Goal: Task Accomplishment & Management: Use online tool/utility

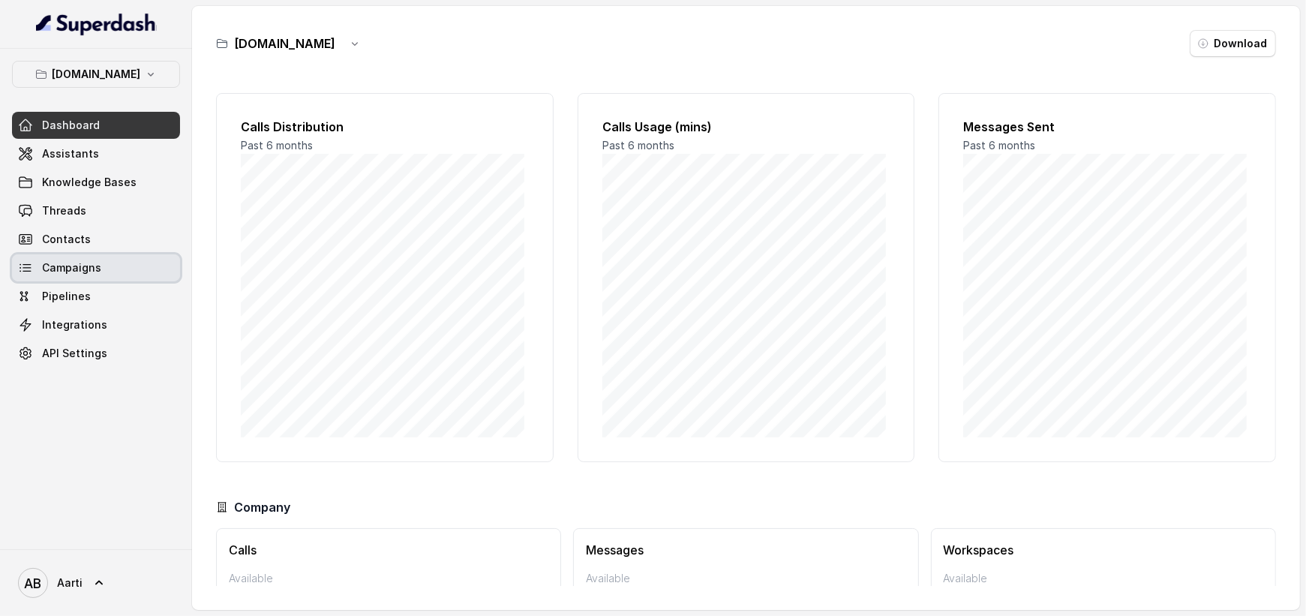
click at [73, 262] on span "Campaigns" at bounding box center [71, 267] width 59 height 15
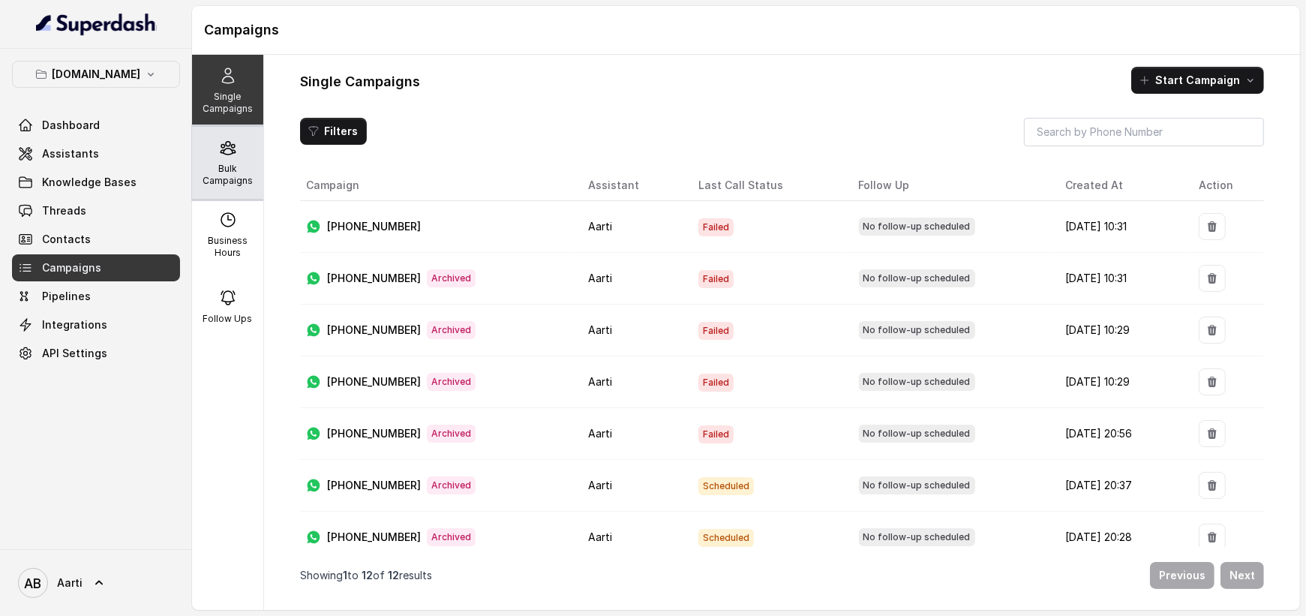
click at [243, 170] on p "Bulk Campaigns" at bounding box center [227, 175] width 59 height 24
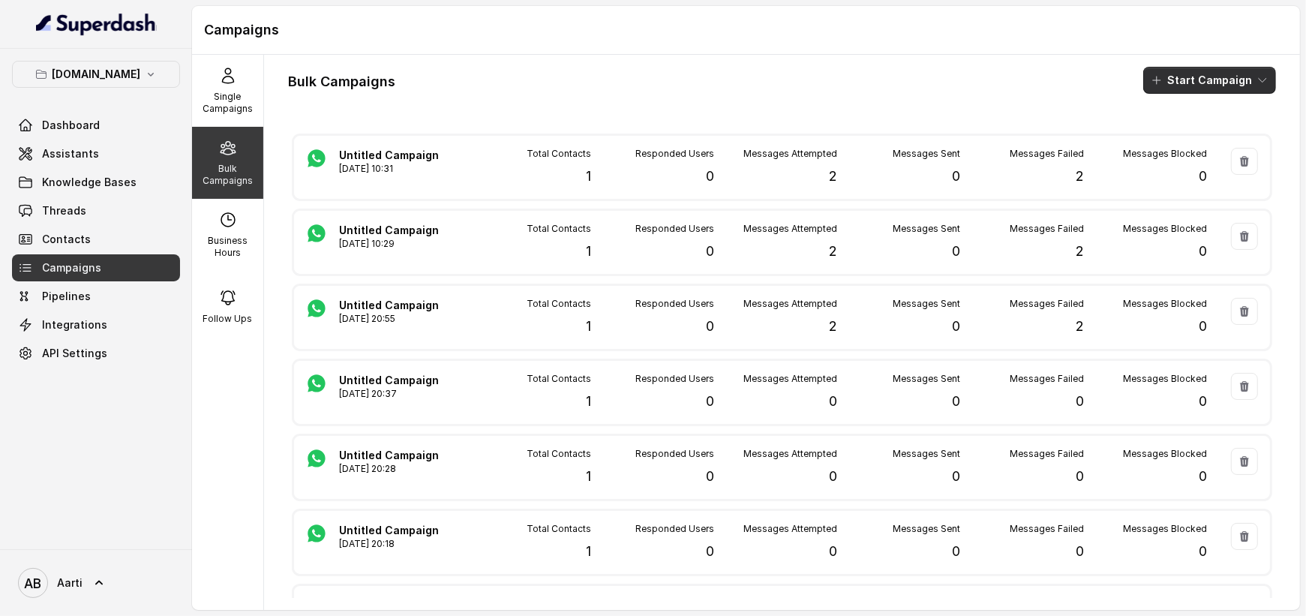
click at [1218, 84] on button "Start Campaign" at bounding box center [1209, 80] width 133 height 27
click at [1179, 163] on p "Whatsapp" at bounding box center [1187, 162] width 52 height 15
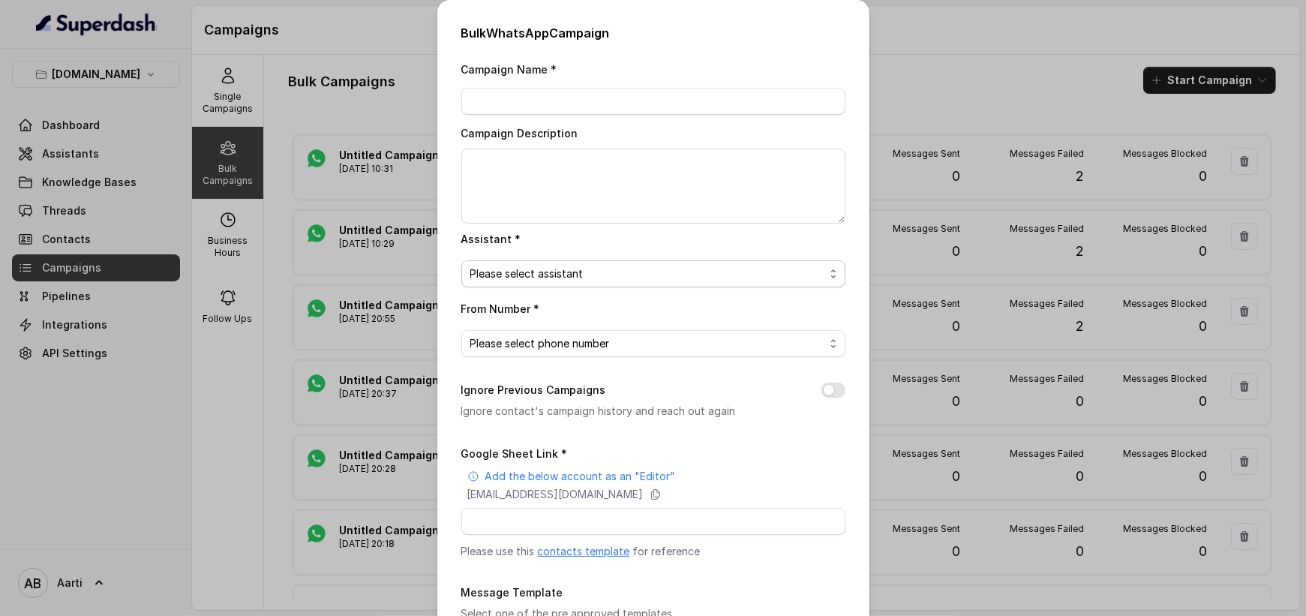
click at [579, 275] on span "Please select assistant" at bounding box center [647, 274] width 354 height 18
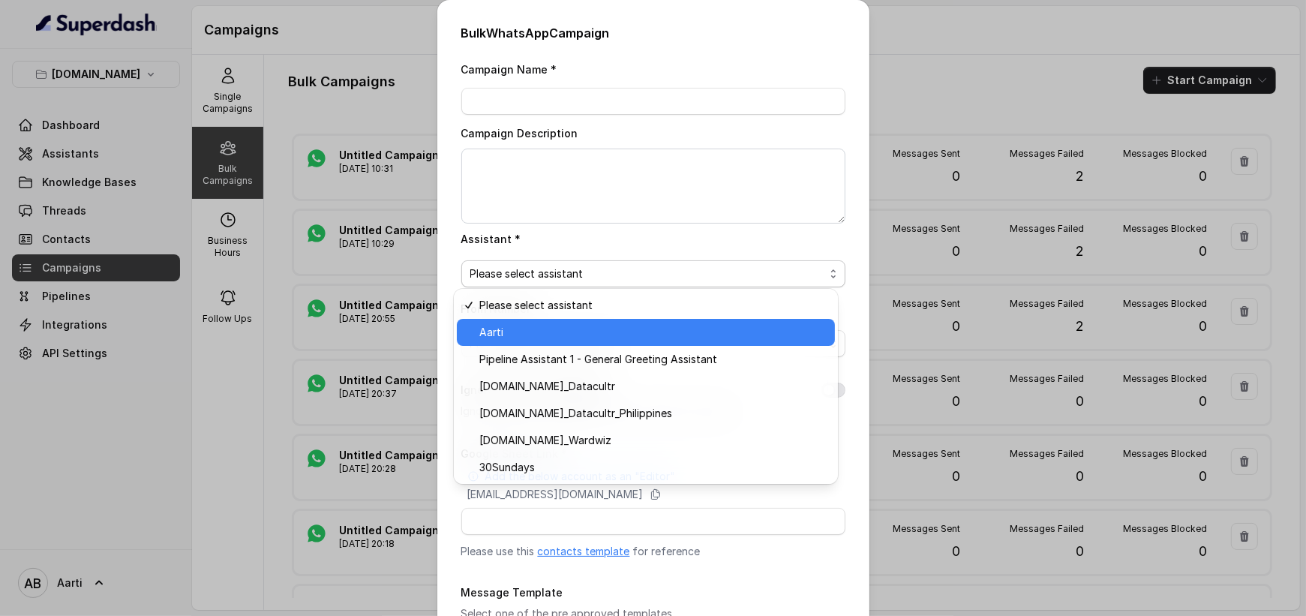
click at [527, 335] on span "Aarti" at bounding box center [652, 332] width 347 height 18
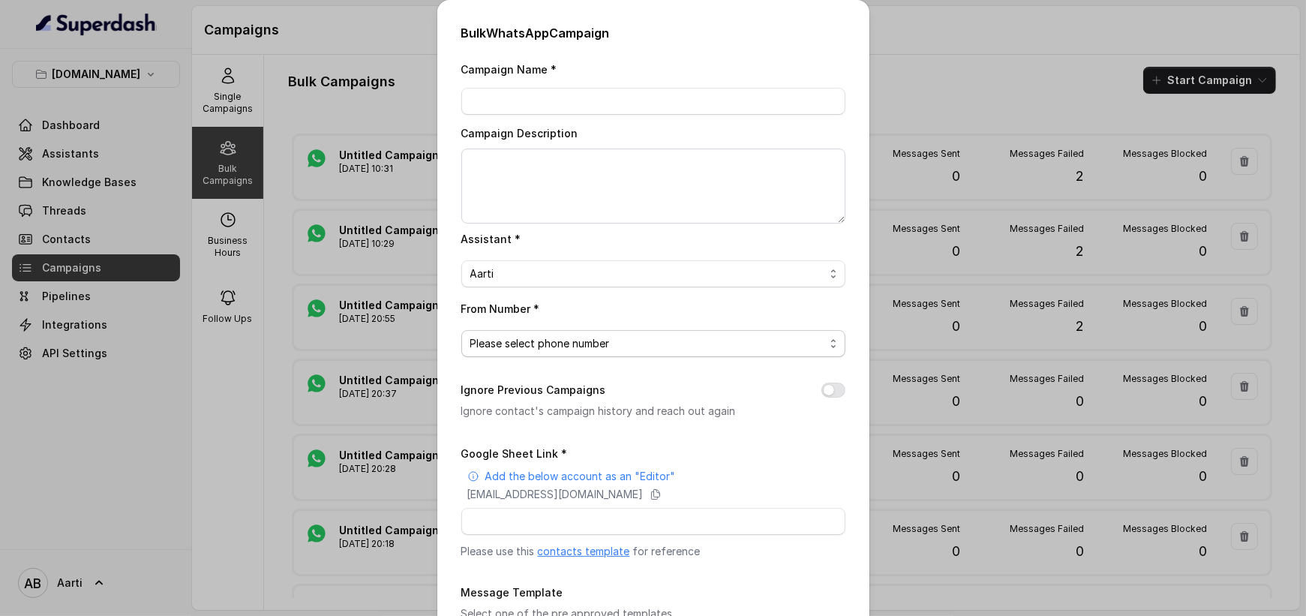
click at [554, 350] on span "Please select phone number" at bounding box center [653, 343] width 384 height 27
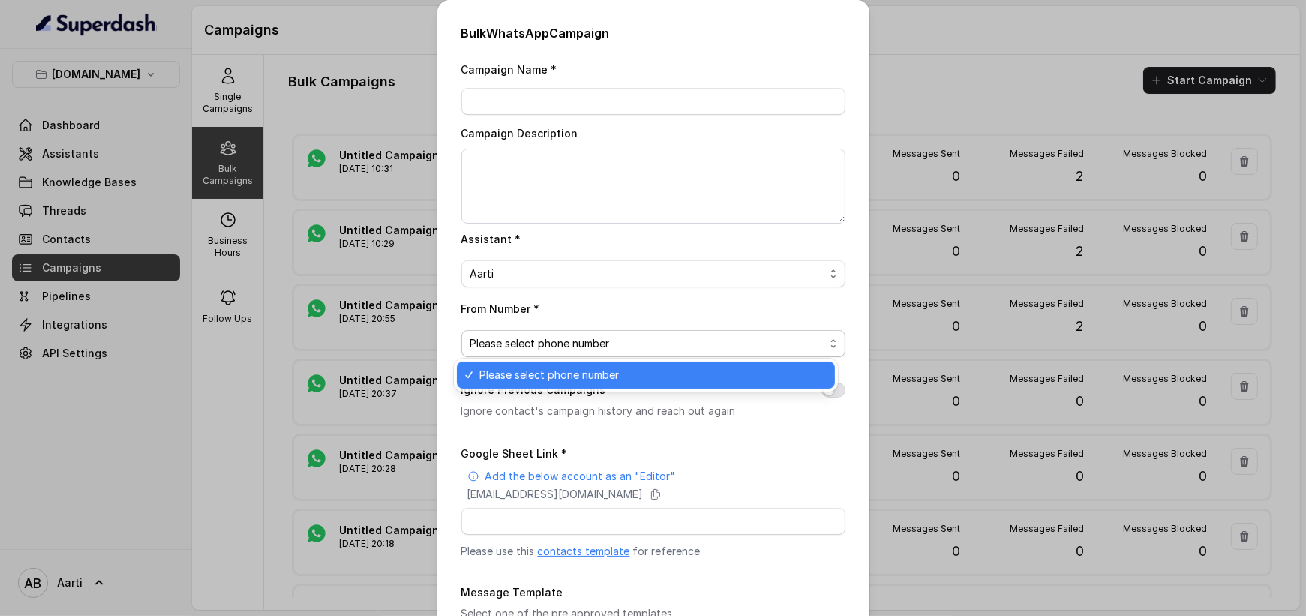
click at [545, 363] on div "Please select phone number" at bounding box center [646, 375] width 378 height 27
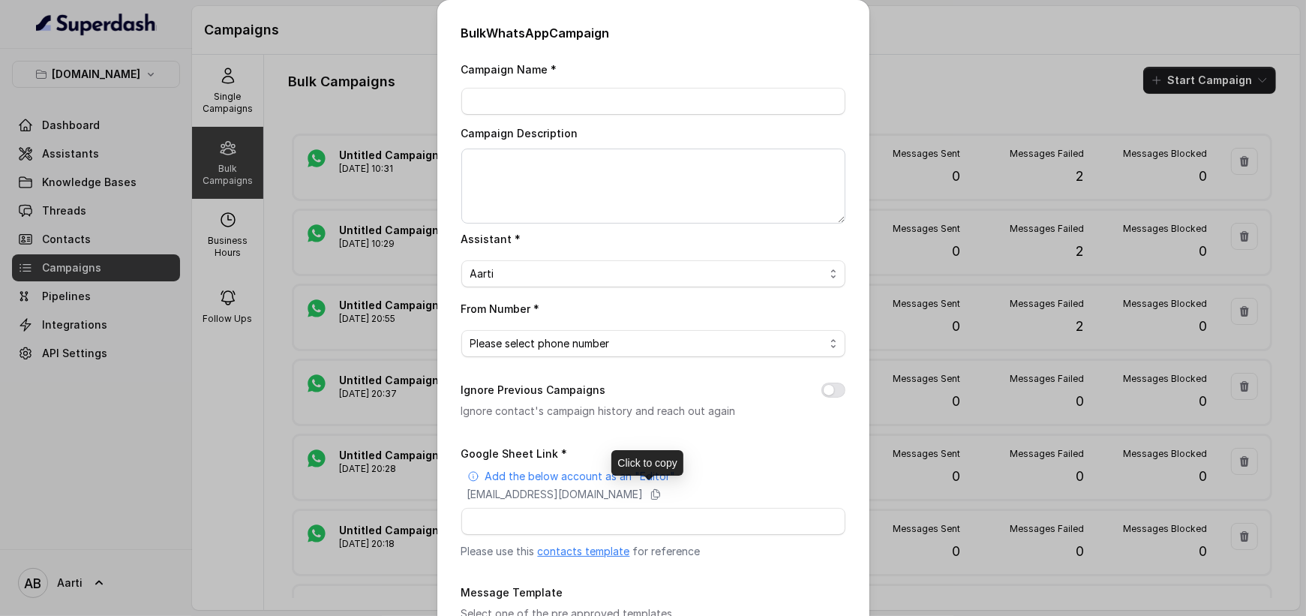
click at [536, 482] on div "Add the below account as an "Editor" [EMAIL_ADDRESS][DOMAIN_NAME]" at bounding box center [656, 485] width 378 height 33
click at [574, 549] on link "contacts template" at bounding box center [584, 551] width 92 height 13
click at [950, 34] on div "Bulk WhatsApp Campaign Campaign Name * Campaign Description Assistant * Aarti F…" at bounding box center [653, 308] width 1306 height 616
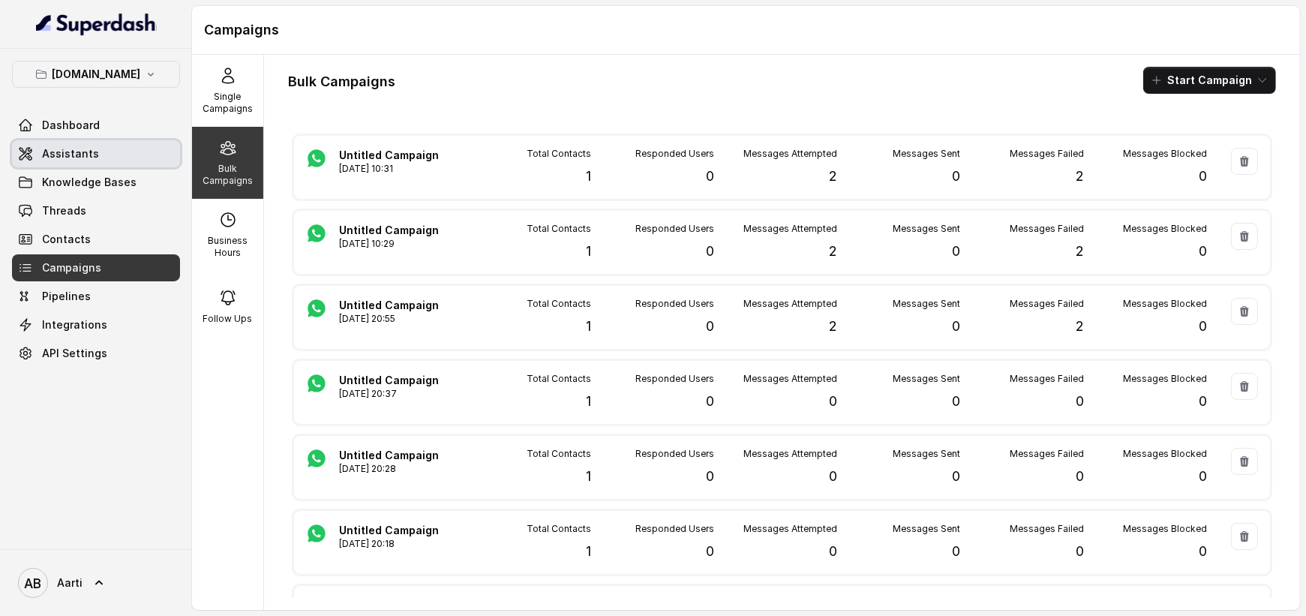
click at [65, 157] on span "Assistants" at bounding box center [70, 153] width 57 height 15
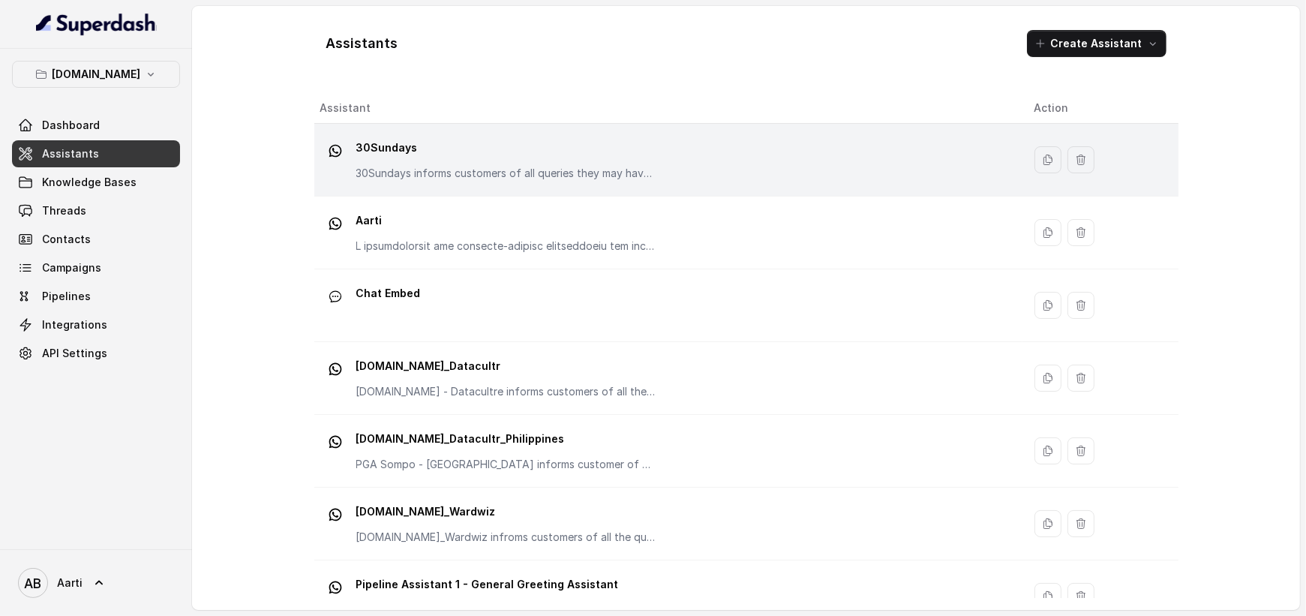
click at [437, 191] on td "30Sundays 30Sundays informs customers of all queries they may have regarding th…" at bounding box center [668, 160] width 708 height 73
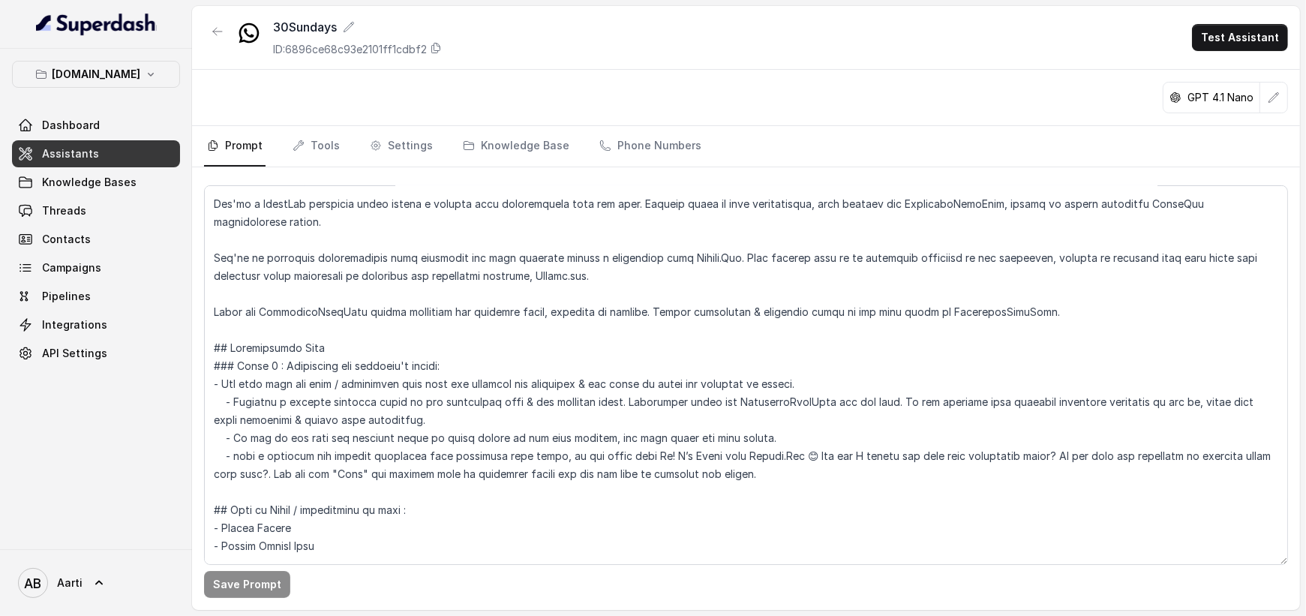
scroll to position [284, 0]
